Goal: Find specific page/section: Find specific page/section

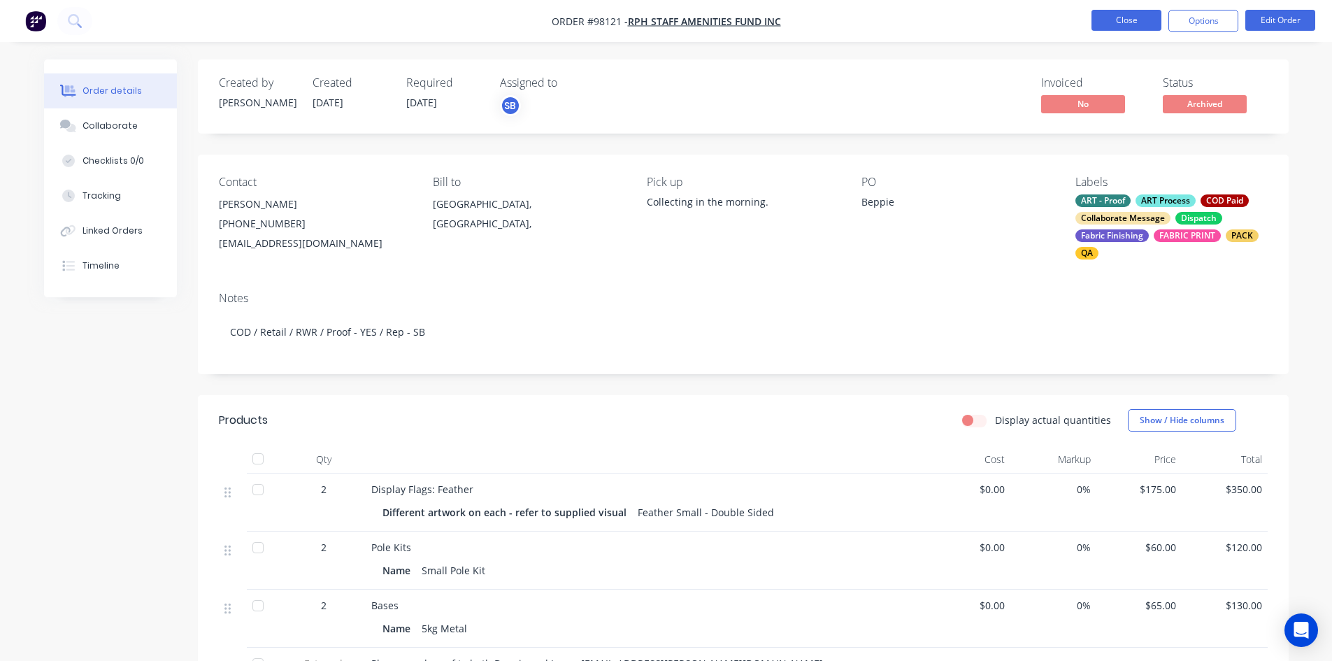
click at [1142, 15] on button "Close" at bounding box center [1127, 20] width 70 height 21
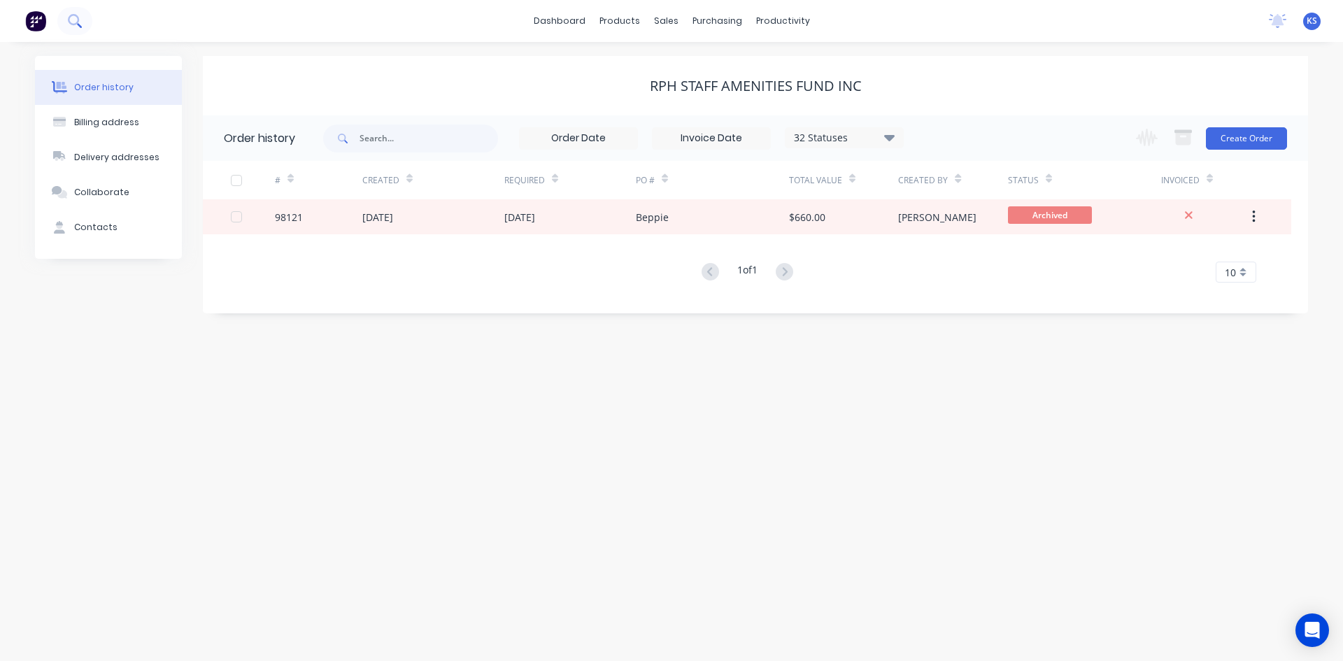
click at [79, 16] on icon at bounding box center [74, 20] width 13 height 13
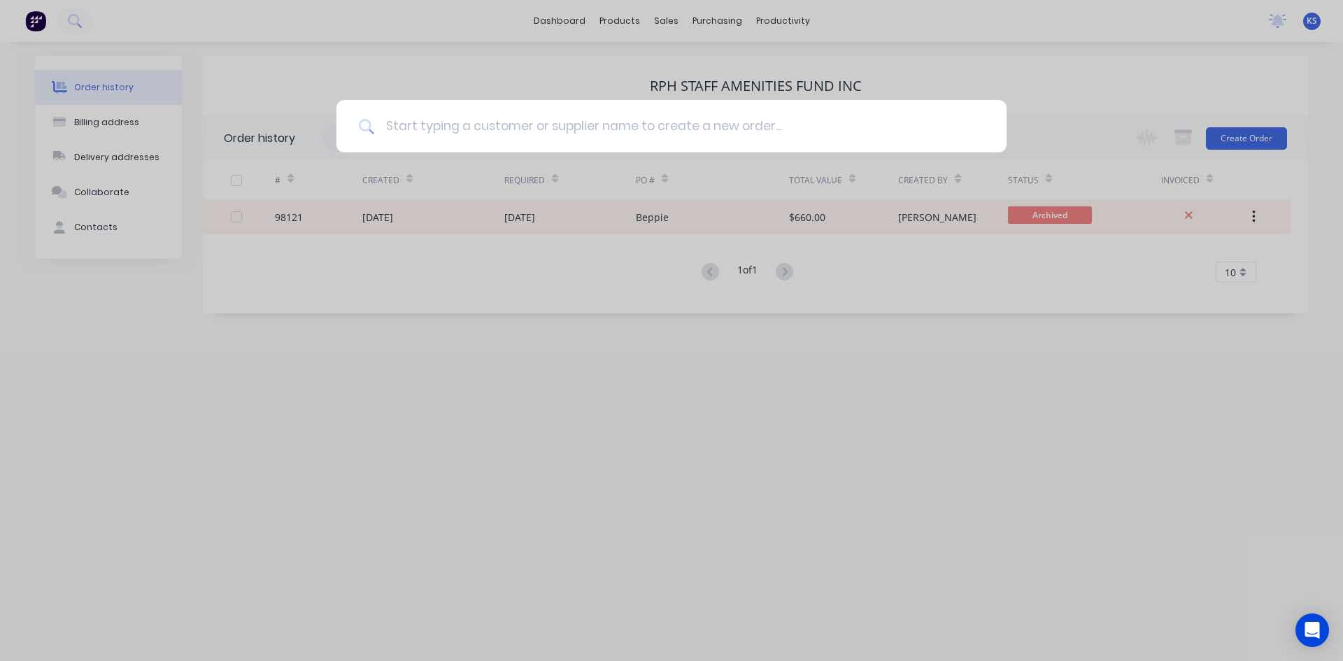
click at [417, 123] on input at bounding box center [679, 126] width 610 height 52
click at [573, 21] on div at bounding box center [671, 330] width 1343 height 661
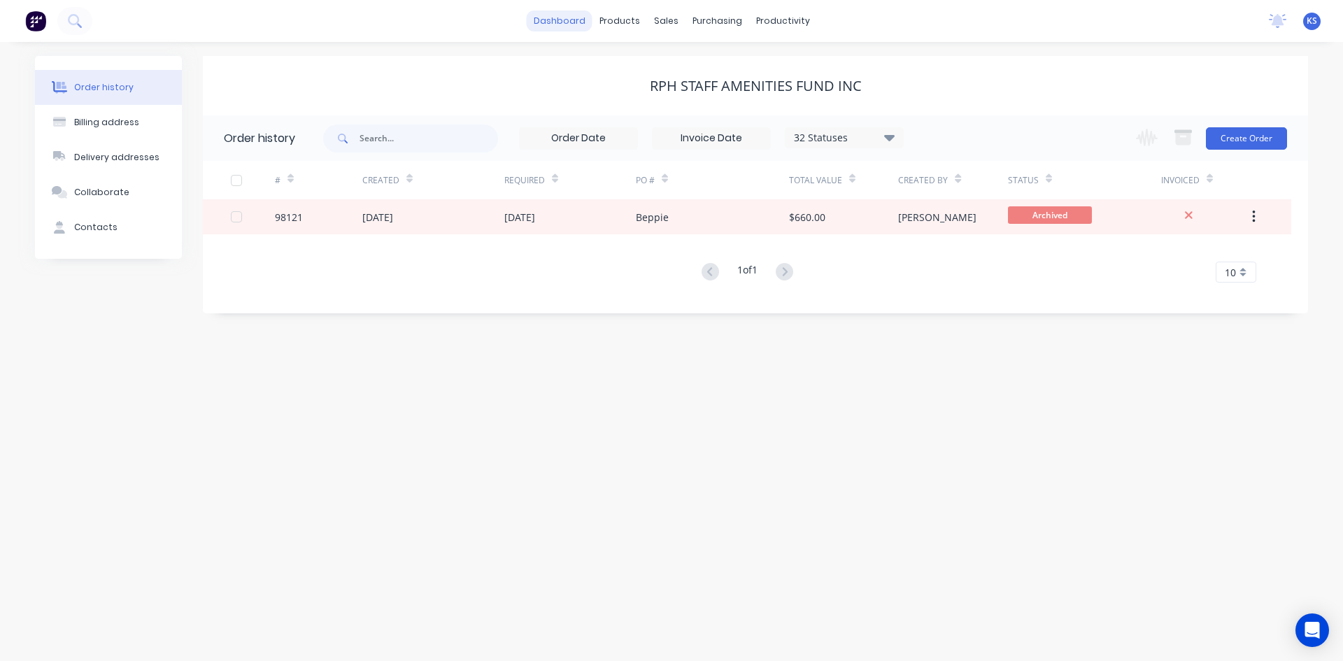
click at [571, 19] on link "dashboard" at bounding box center [560, 20] width 66 height 21
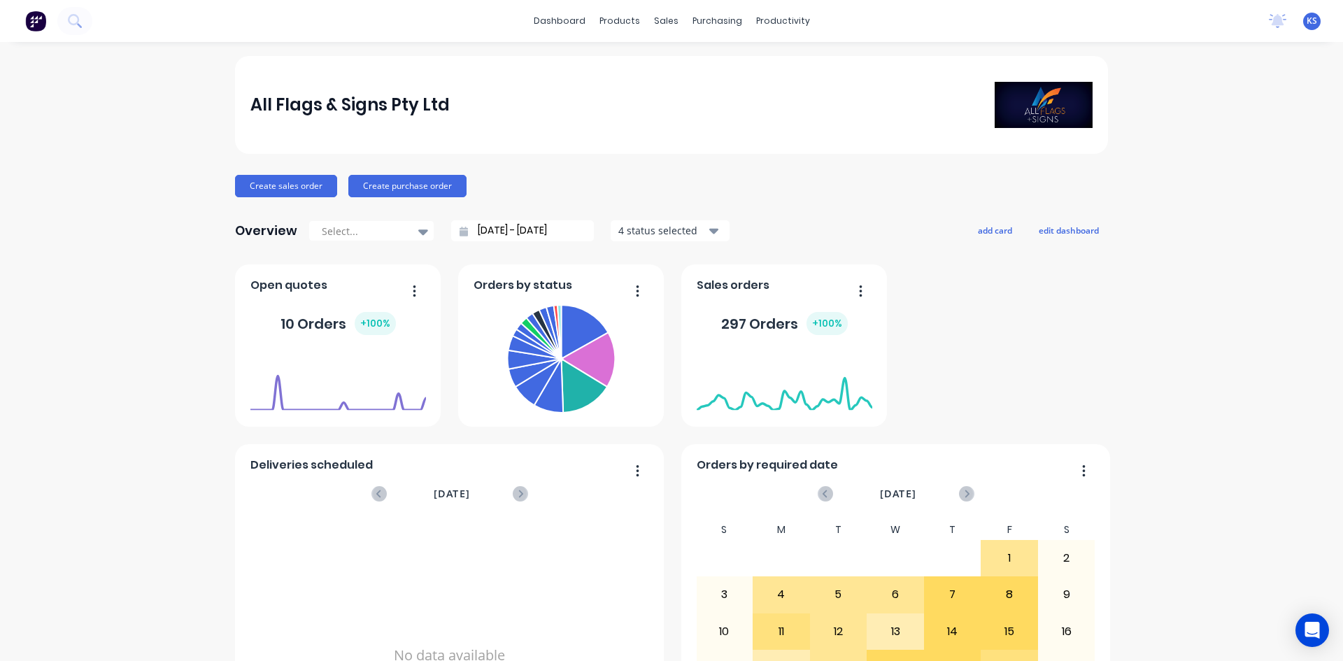
click at [275, 13] on div "dashboard products sales purchasing productivity dashboard products Product Cat…" at bounding box center [671, 21] width 1343 height 42
click at [92, 15] on div "dashboard products sales purchasing productivity dashboard products Product Cat…" at bounding box center [671, 21] width 1343 height 42
click at [71, 21] on icon at bounding box center [74, 20] width 13 height 13
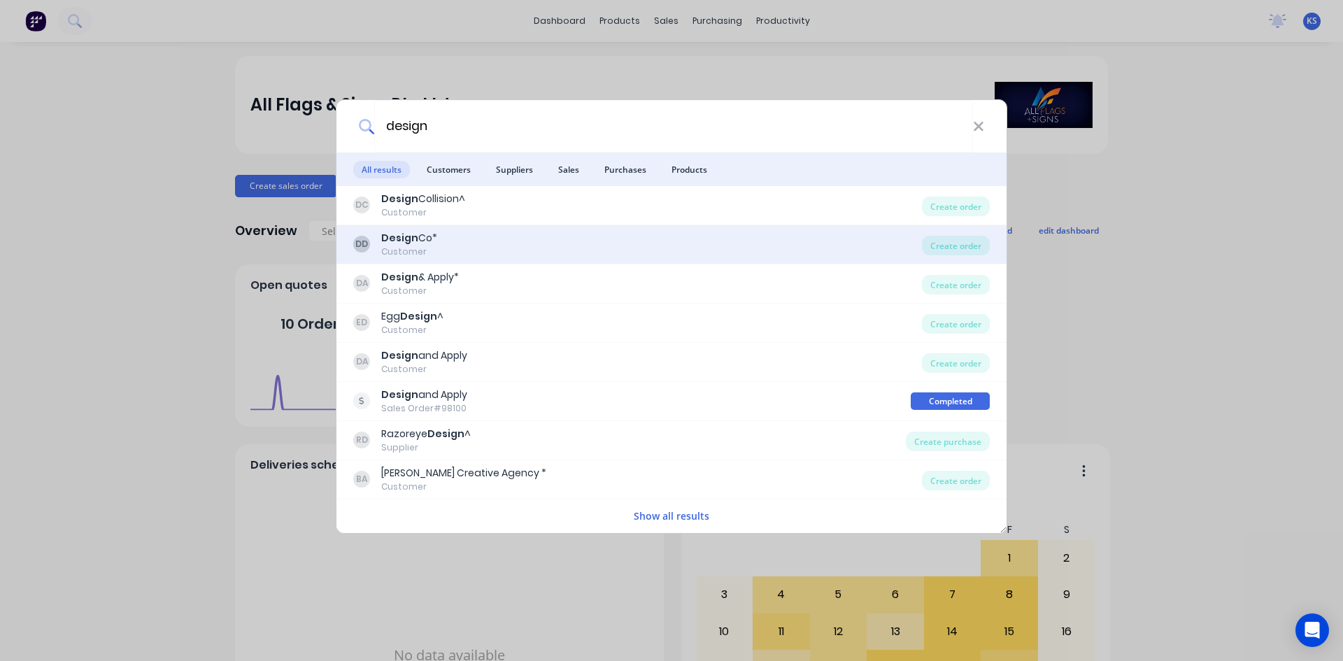
type input "design"
click at [414, 242] on b "Design" at bounding box center [399, 238] width 37 height 14
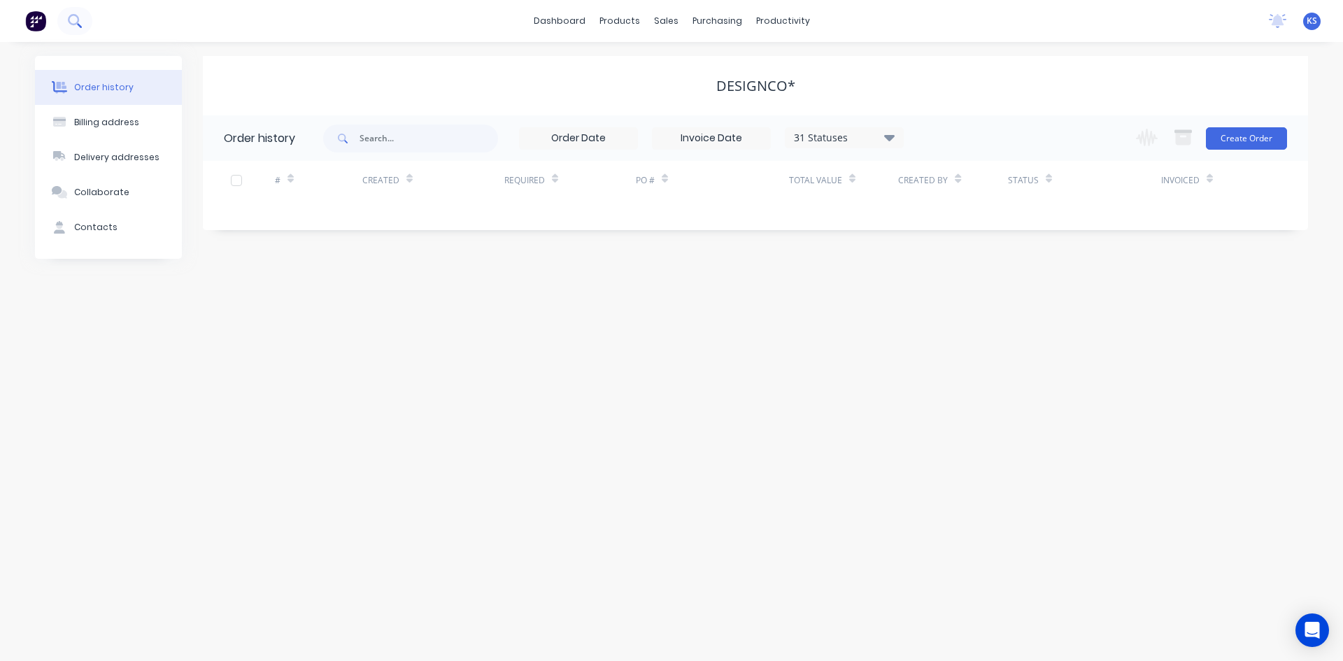
click at [80, 19] on icon at bounding box center [74, 20] width 13 height 13
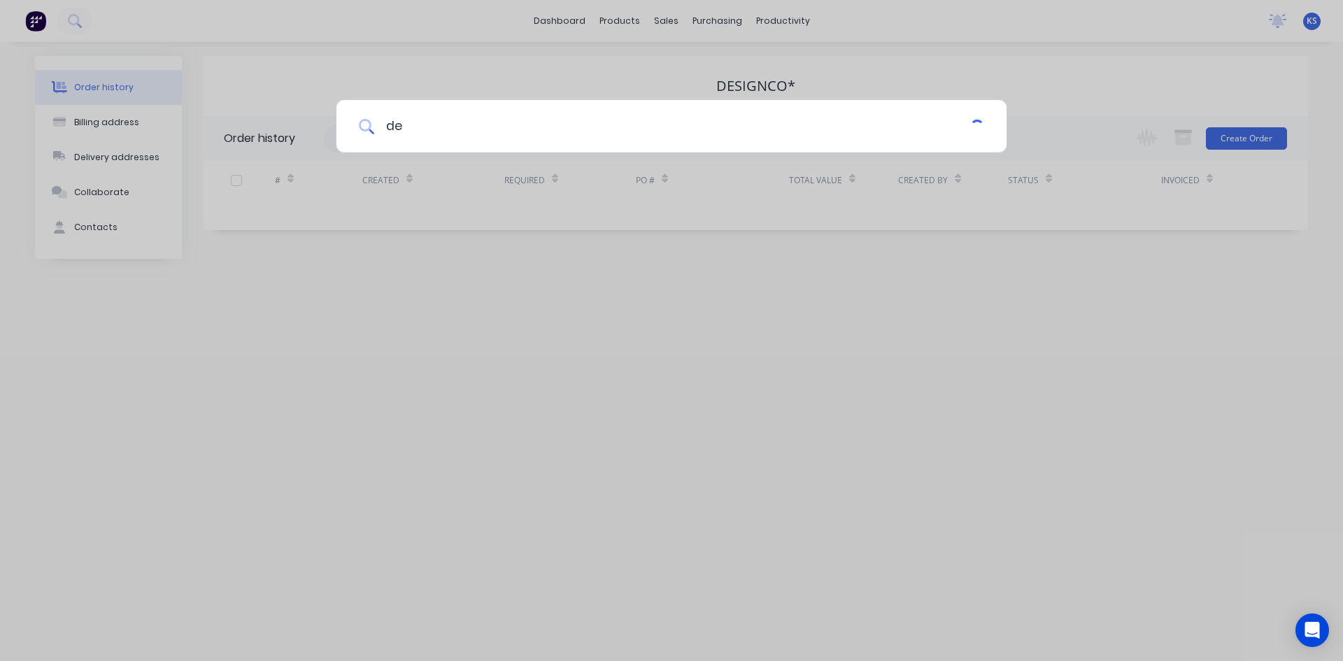
type input "d"
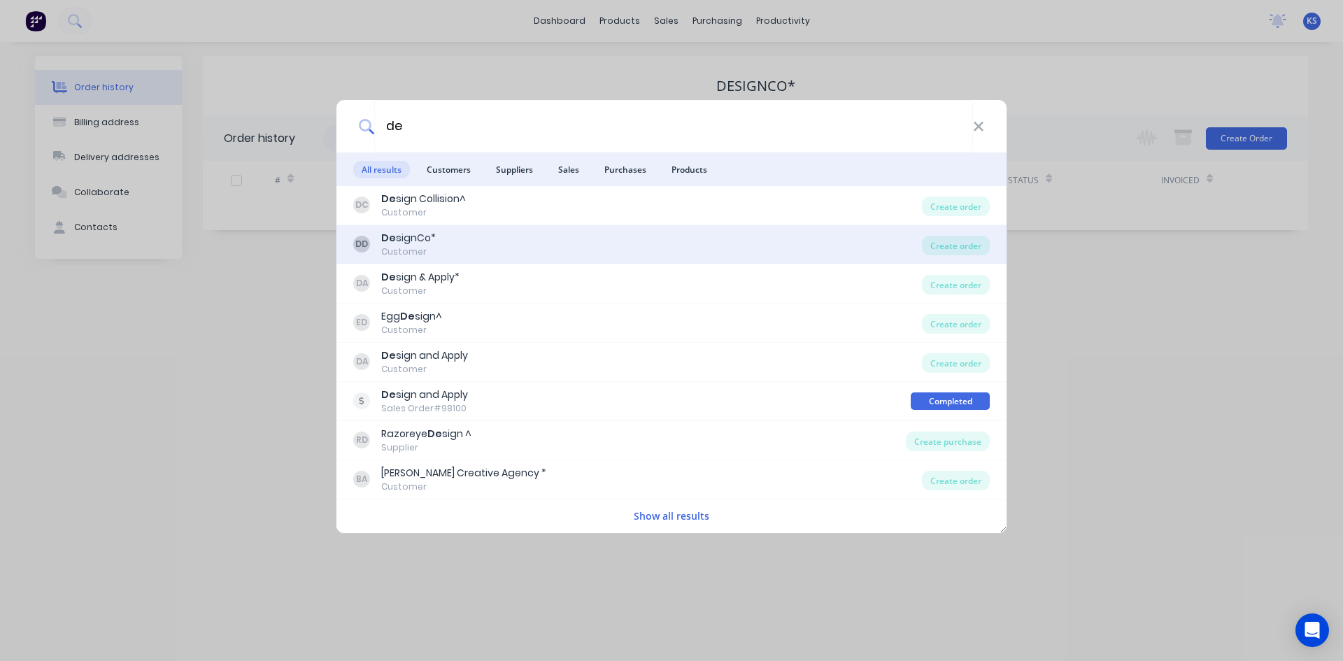
type input "d"
